Goal: Use online tool/utility: Use online tool/utility

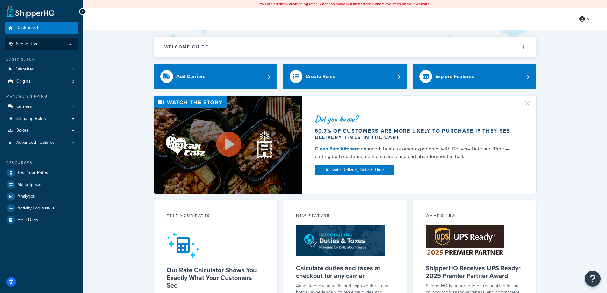
click at [70, 41] on p "Scope: Live" at bounding box center [42, 43] width 68 height 5
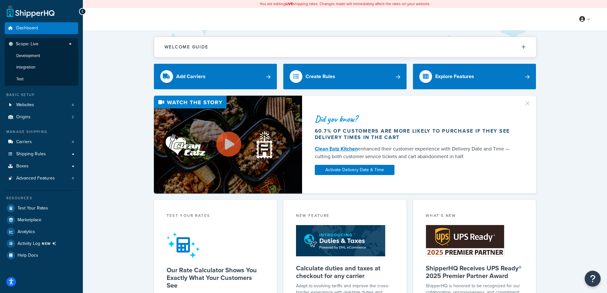
click at [70, 41] on p "Scope: Live" at bounding box center [42, 45] width 68 height 9
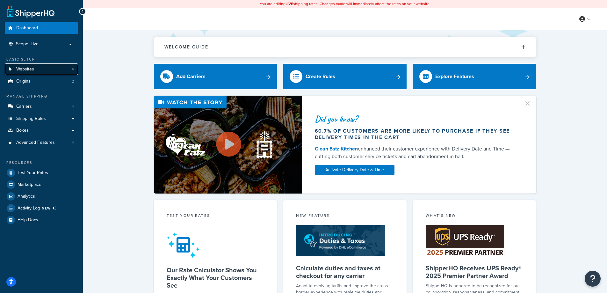
click at [58, 70] on link "Websites 4" at bounding box center [41, 69] width 73 height 12
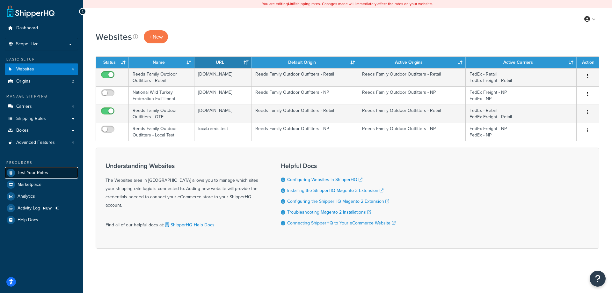
click at [49, 171] on link "Test Your Rates" at bounding box center [41, 172] width 73 height 11
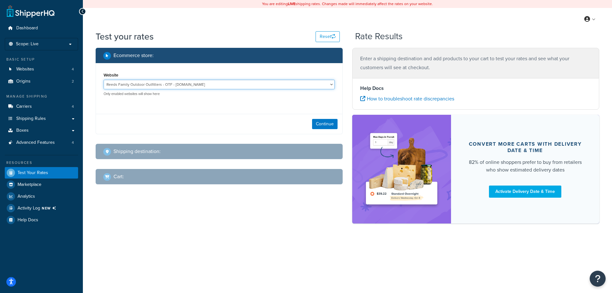
click at [249, 84] on select "Reeds Family Outdoor Outfitters - OTF - [DOMAIN_NAME] Reeds Family Outdoor Outf…" at bounding box center [219, 85] width 231 height 10
select select "c2b6474002e8e6bfa96ba54b6b225b30"
click at [104, 80] on select "Reeds Family Outdoor Outfitters - OTF - [DOMAIN_NAME] Reeds Family Outdoor Outf…" at bounding box center [219, 85] width 231 height 10
click at [319, 121] on button "Continue" at bounding box center [324, 124] width 25 height 10
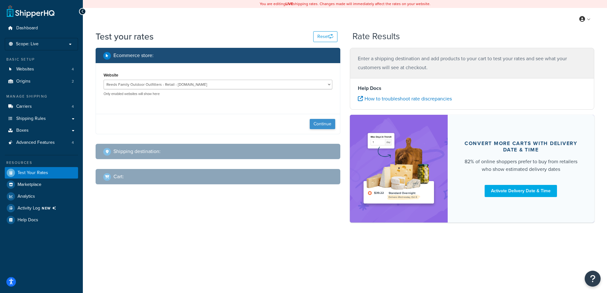
select select "TX"
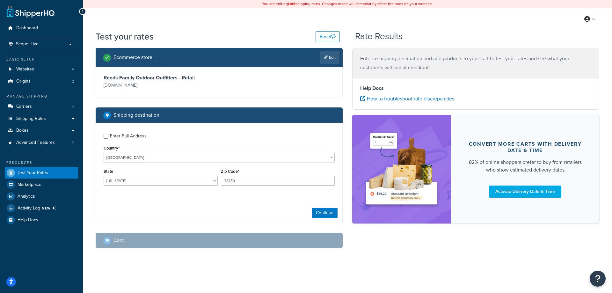
click at [132, 136] on div "Enter Full Address" at bounding box center [128, 136] width 37 height 9
click at [108, 136] on input "Enter Full Address" at bounding box center [106, 136] width 5 height 5
checkbox input "true"
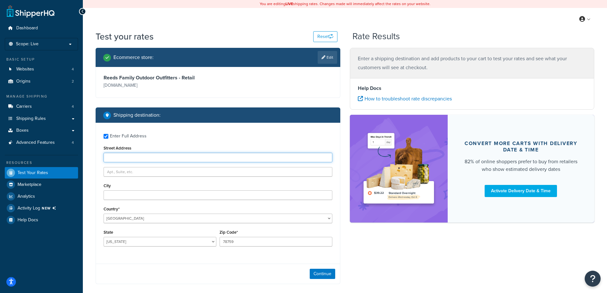
click at [185, 156] on input "Street Address" at bounding box center [218, 158] width 229 height 10
type input "1 Bellecor Drive"
click at [146, 191] on input "City" at bounding box center [218, 195] width 229 height 10
type input "New Castle"
click at [144, 246] on select "Alabama Alaska American Samoa Arizona Arkansas Armed Forces Americas Armed Forc…" at bounding box center [160, 242] width 113 height 10
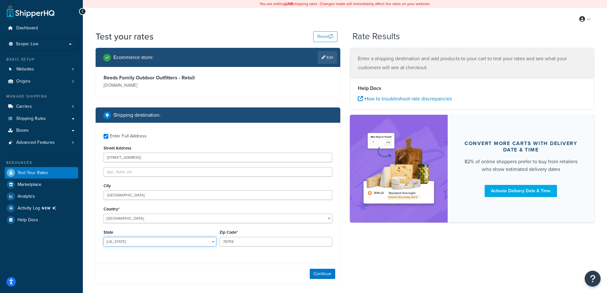
select select "DE"
click at [104, 237] on select "Alabama Alaska American Samoa Arizona Arkansas Armed Forces Americas Armed Forc…" at bounding box center [160, 242] width 113 height 10
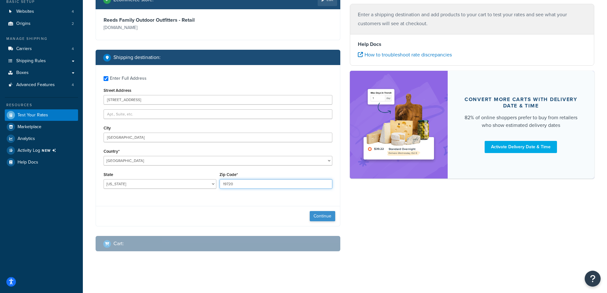
type input "19720"
click at [320, 216] on button "Continue" at bounding box center [322, 216] width 25 height 10
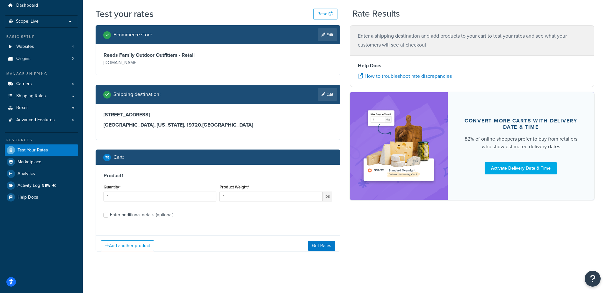
scroll to position [27, 0]
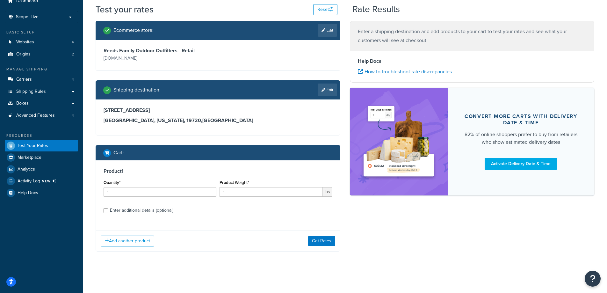
click at [117, 210] on div "Enter additional details (optional)" at bounding box center [141, 210] width 63 height 9
click at [108, 210] on input "Enter additional details (optional)" at bounding box center [106, 210] width 5 height 5
checkbox input "true"
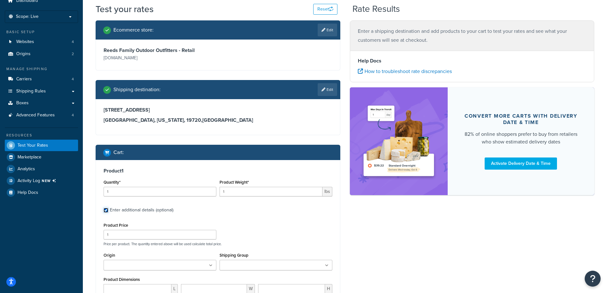
scroll to position [59, 0]
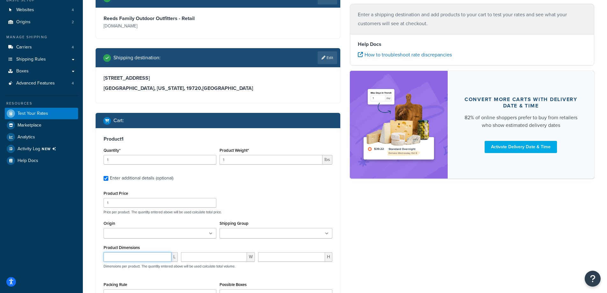
click at [135, 258] on input "number" at bounding box center [138, 257] width 68 height 10
type input "18"
type input "20"
type input "14"
click at [306, 234] on ul at bounding box center [275, 233] width 113 height 11
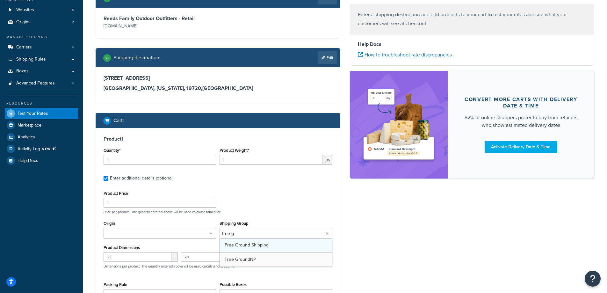
type input "free gr"
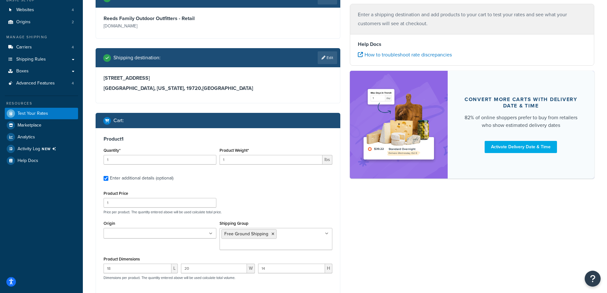
click at [353, 226] on div "Ecommerce store : Edit Reeds Family Outdoor Outfitters - Retail www.reedssports…" at bounding box center [345, 185] width 508 height 393
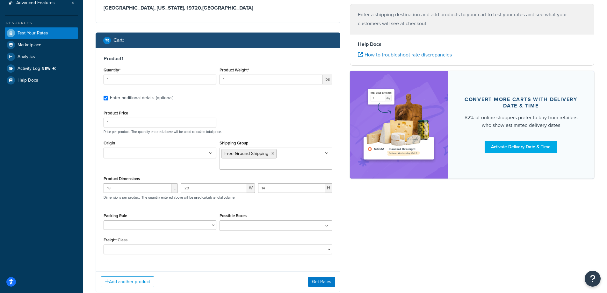
scroll to position [155, 0]
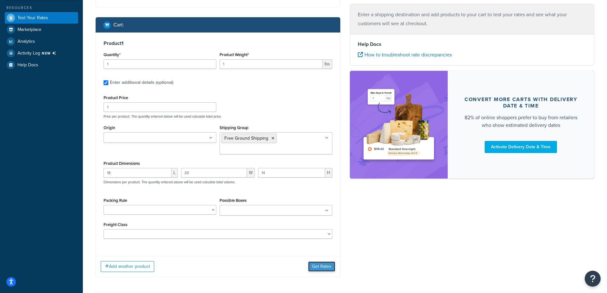
click at [327, 268] on button "Get Rates" at bounding box center [321, 266] width 27 height 10
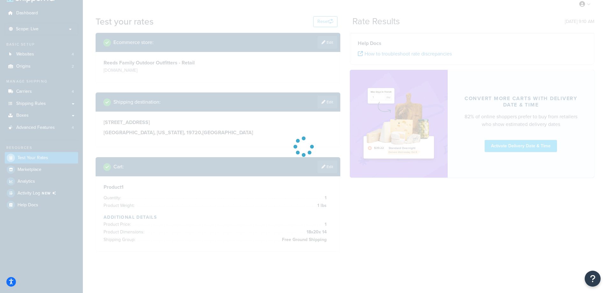
scroll to position [29, 0]
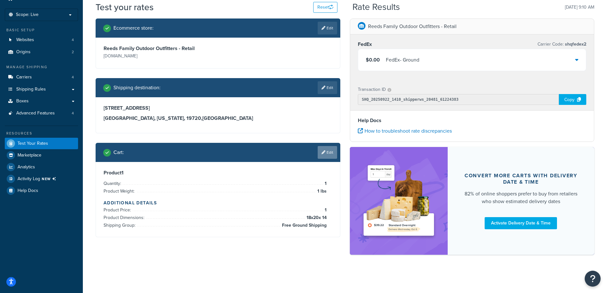
click at [334, 150] on link "Edit" at bounding box center [327, 152] width 19 height 13
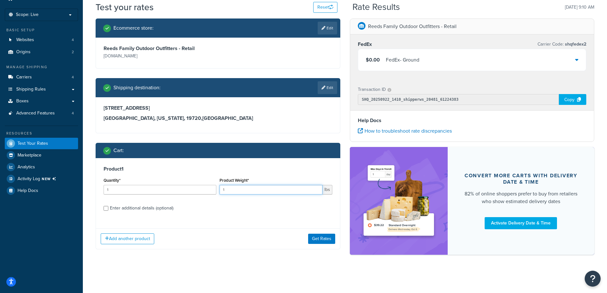
drag, startPoint x: 304, startPoint y: 189, endPoint x: 197, endPoint y: 196, distance: 107.6
click at [197, 196] on div "Quantity* 1 Product Weight* 1 lbs" at bounding box center [218, 187] width 232 height 23
type input "36"
click at [133, 208] on div "Enter additional details (optional)" at bounding box center [141, 208] width 63 height 9
click at [108, 208] on input "Enter additional details (optional)" at bounding box center [106, 208] width 5 height 5
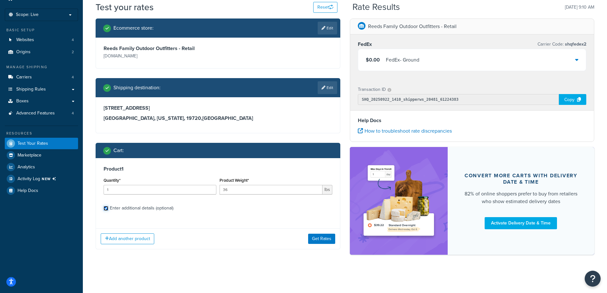
checkbox input "true"
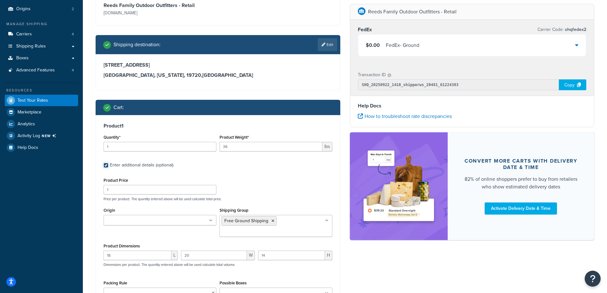
scroll to position [125, 0]
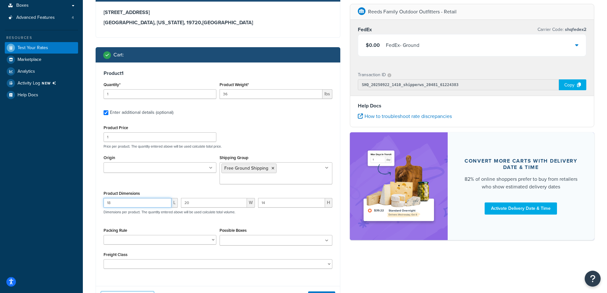
drag, startPoint x: 145, startPoint y: 205, endPoint x: 95, endPoint y: 209, distance: 50.1
click at [96, 209] on div "Product 1 Quantity* 1 Product Weight* 36 lbs Enter additional details (optional…" at bounding box center [218, 171] width 244 height 218
type input "36"
type input "40"
type input "36"
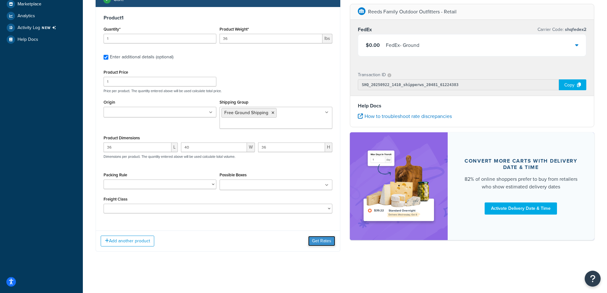
click at [322, 238] on button "Get Rates" at bounding box center [321, 241] width 27 height 10
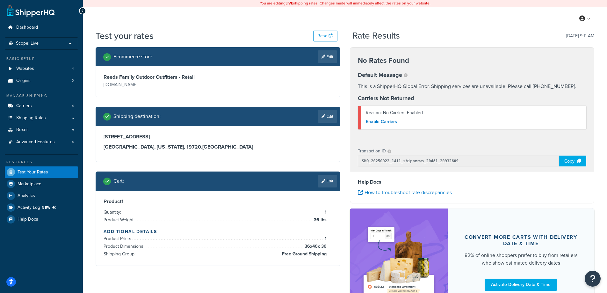
scroll to position [0, 0]
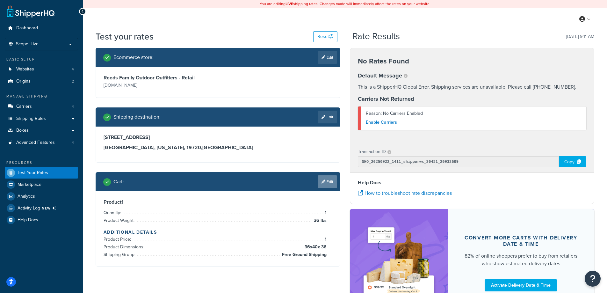
click at [325, 178] on link "Edit" at bounding box center [327, 181] width 19 height 13
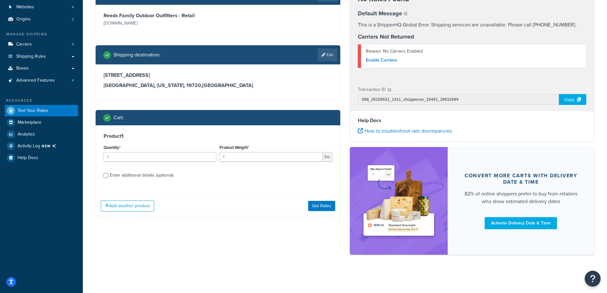
scroll to position [63, 0]
drag, startPoint x: 254, startPoint y: 152, endPoint x: 201, endPoint y: 152, distance: 53.5
click at [201, 152] on div "Quantity* 1 Product Weight* 1 lbs" at bounding box center [218, 154] width 232 height 23
type input "22"
click at [139, 176] on div "Enter additional details (optional)" at bounding box center [141, 175] width 63 height 9
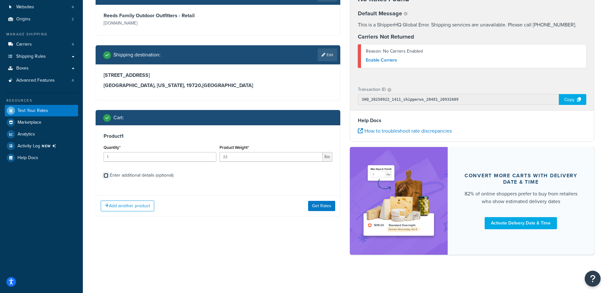
click at [108, 176] on input "Enter additional details (optional)" at bounding box center [106, 175] width 5 height 5
checkbox input "true"
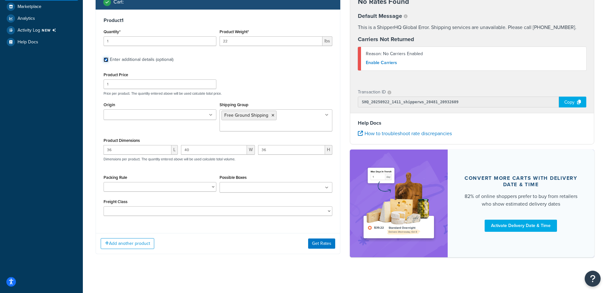
scroll to position [181, 0]
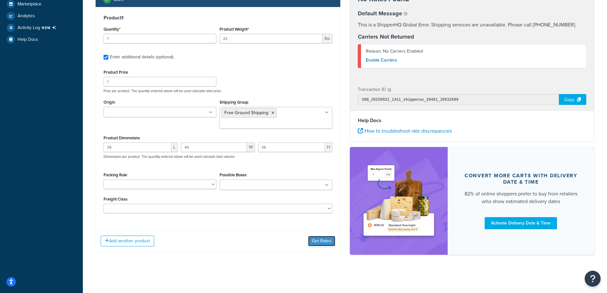
click at [311, 239] on button "Get Rates" at bounding box center [321, 241] width 27 height 10
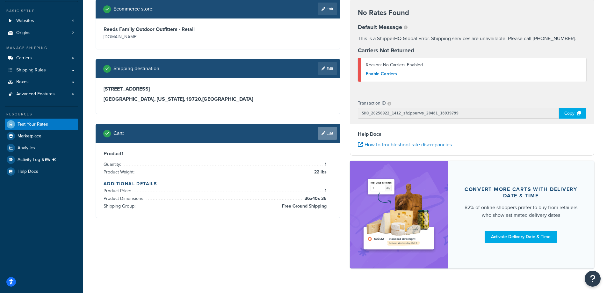
scroll to position [31, 0]
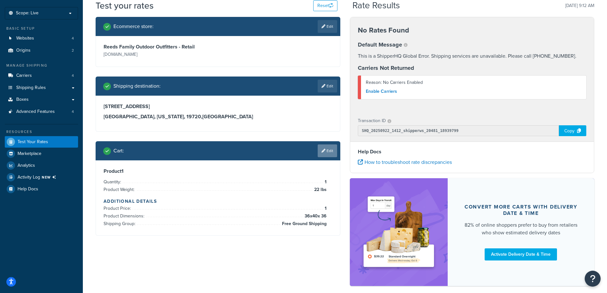
click at [328, 154] on link "Edit" at bounding box center [327, 150] width 19 height 13
